Goal: Task Accomplishment & Management: Complete application form

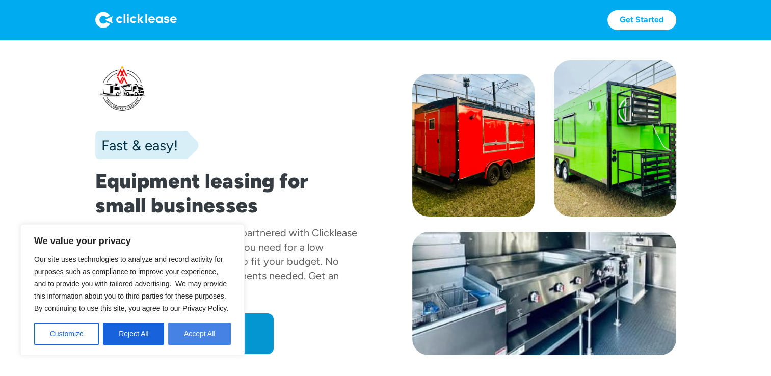
click at [196, 339] on button "Accept All" at bounding box center [199, 334] width 63 height 22
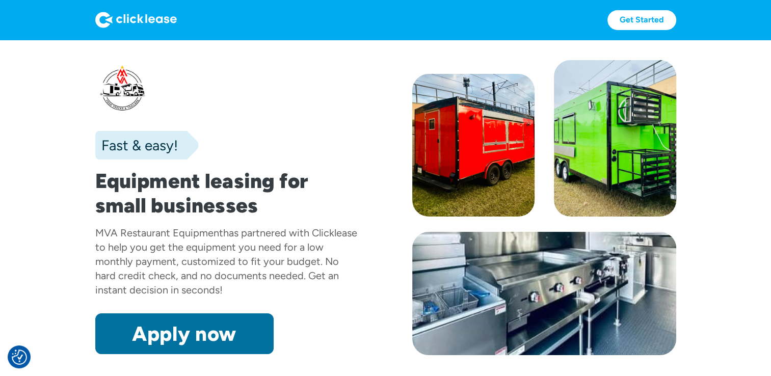
click at [237, 342] on link "Apply now" at bounding box center [184, 333] width 178 height 41
